Goal: Find specific page/section: Find specific page/section

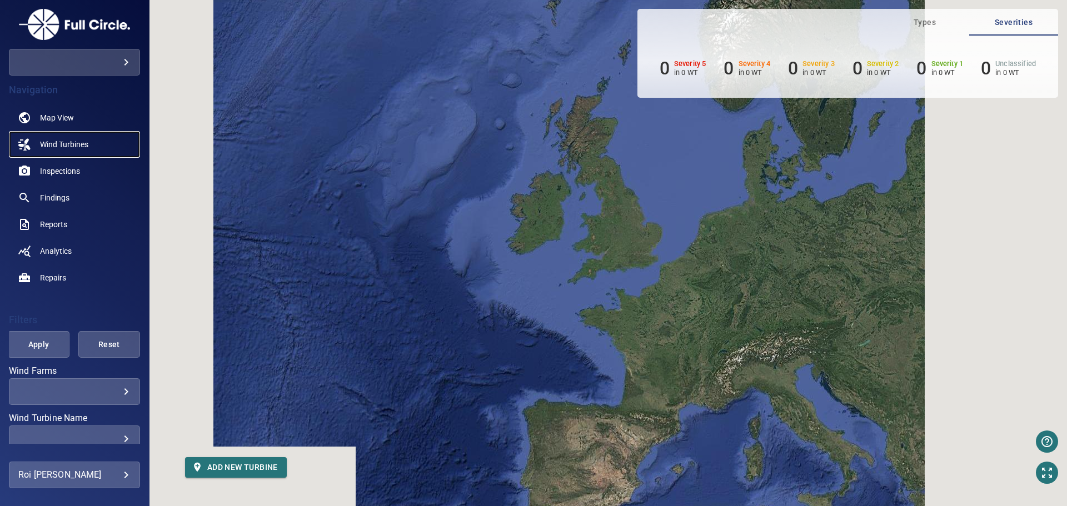
click at [63, 141] on span "Wind Turbines" at bounding box center [64, 144] width 48 height 11
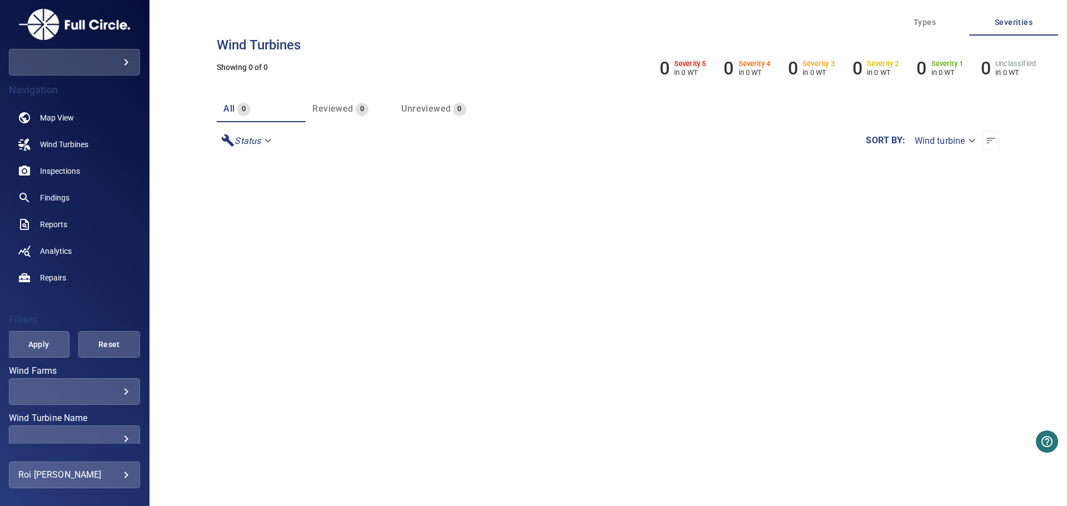
click at [112, 394] on body "**********" at bounding box center [533, 253] width 1067 height 506
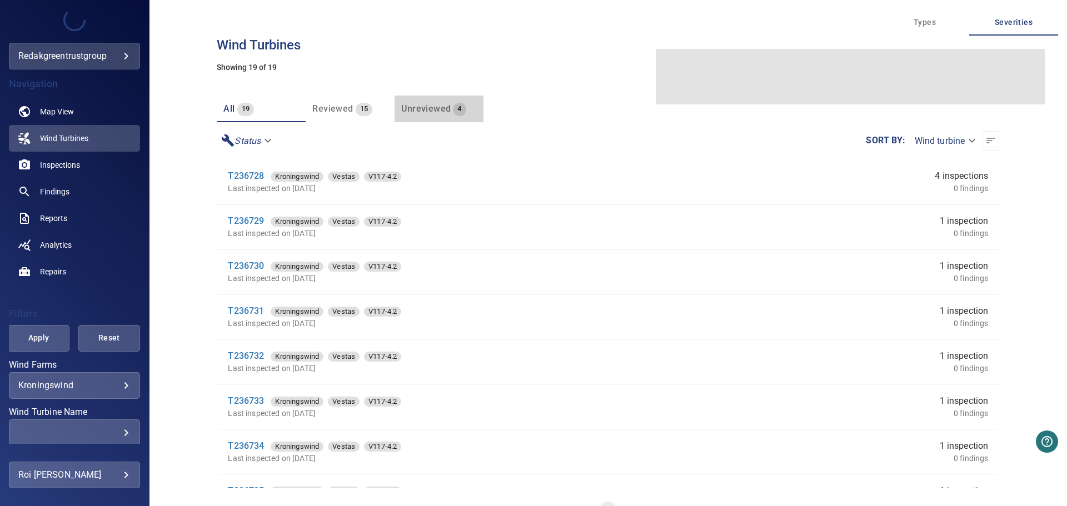
click at [441, 103] on span "Unreviewed" at bounding box center [425, 108] width 49 height 11
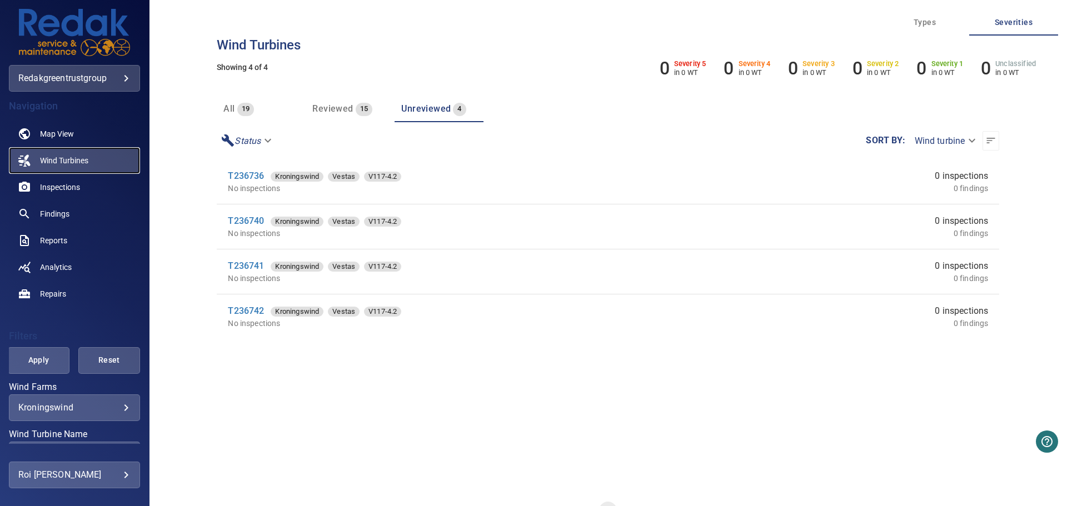
click at [74, 165] on span "Wind Turbines" at bounding box center [64, 160] width 48 height 11
click at [343, 112] on span "Reviewed" at bounding box center [332, 108] width 41 height 11
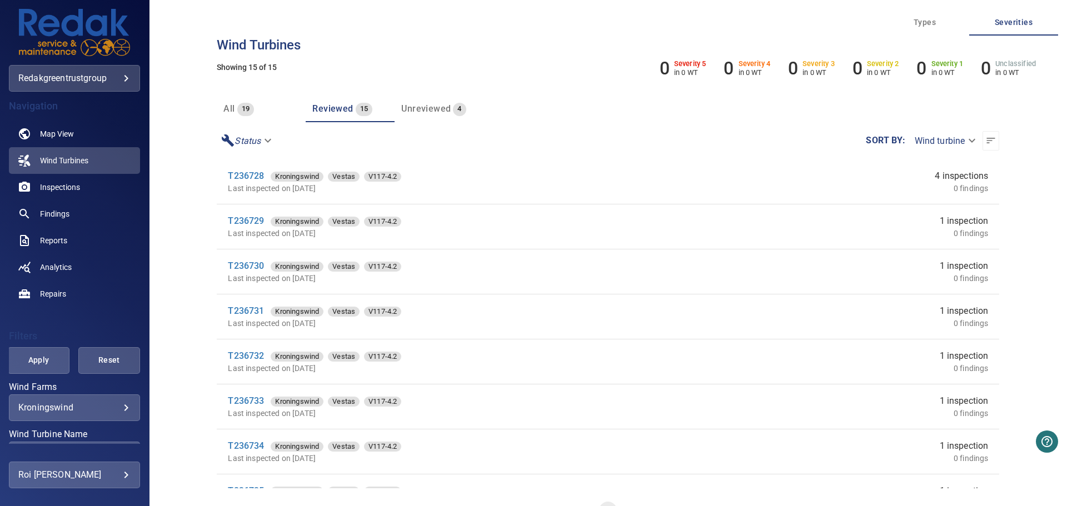
click at [422, 112] on span "Unreviewed" at bounding box center [425, 108] width 49 height 11
